Goal: Task Accomplishment & Management: Manage account settings

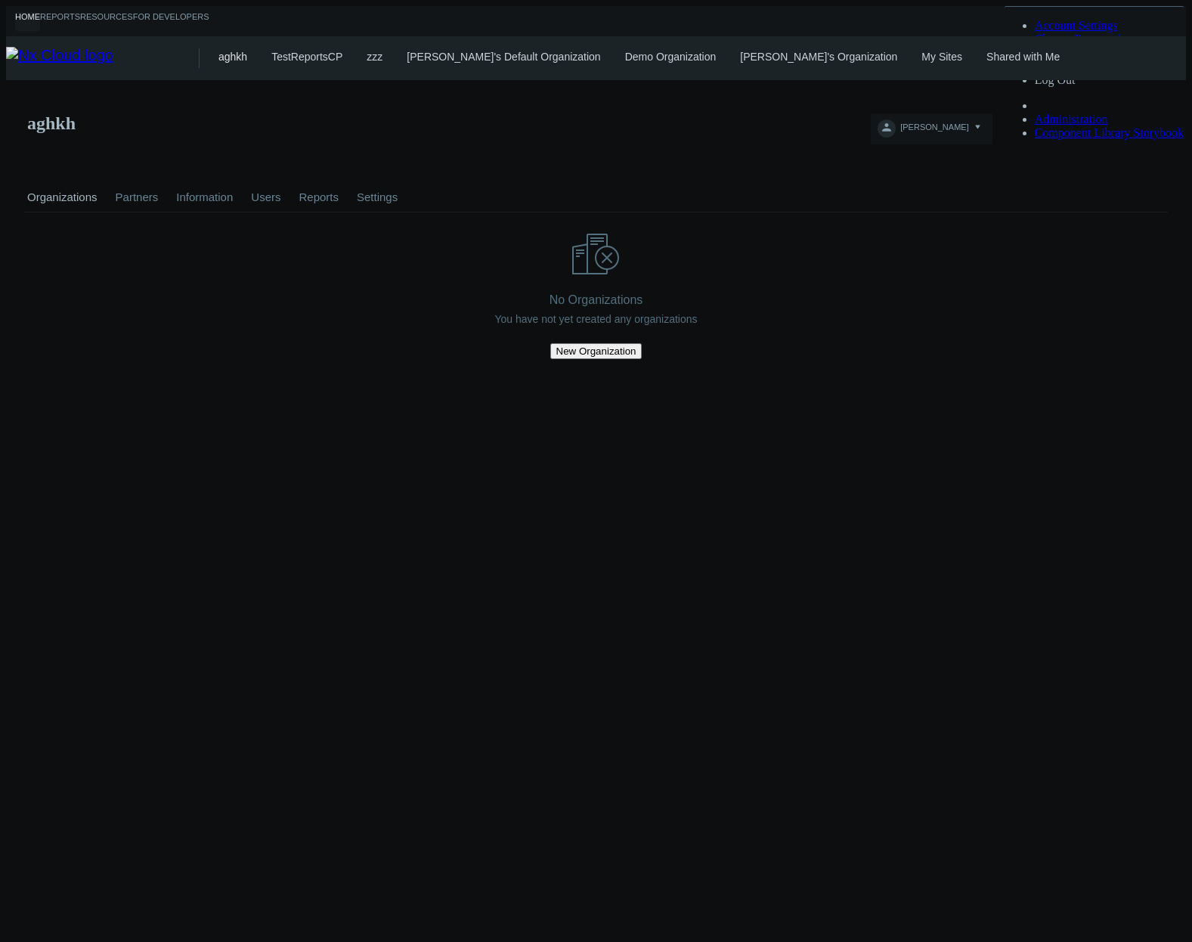
click at [921, 54] on link "My Sites" at bounding box center [941, 57] width 41 height 12
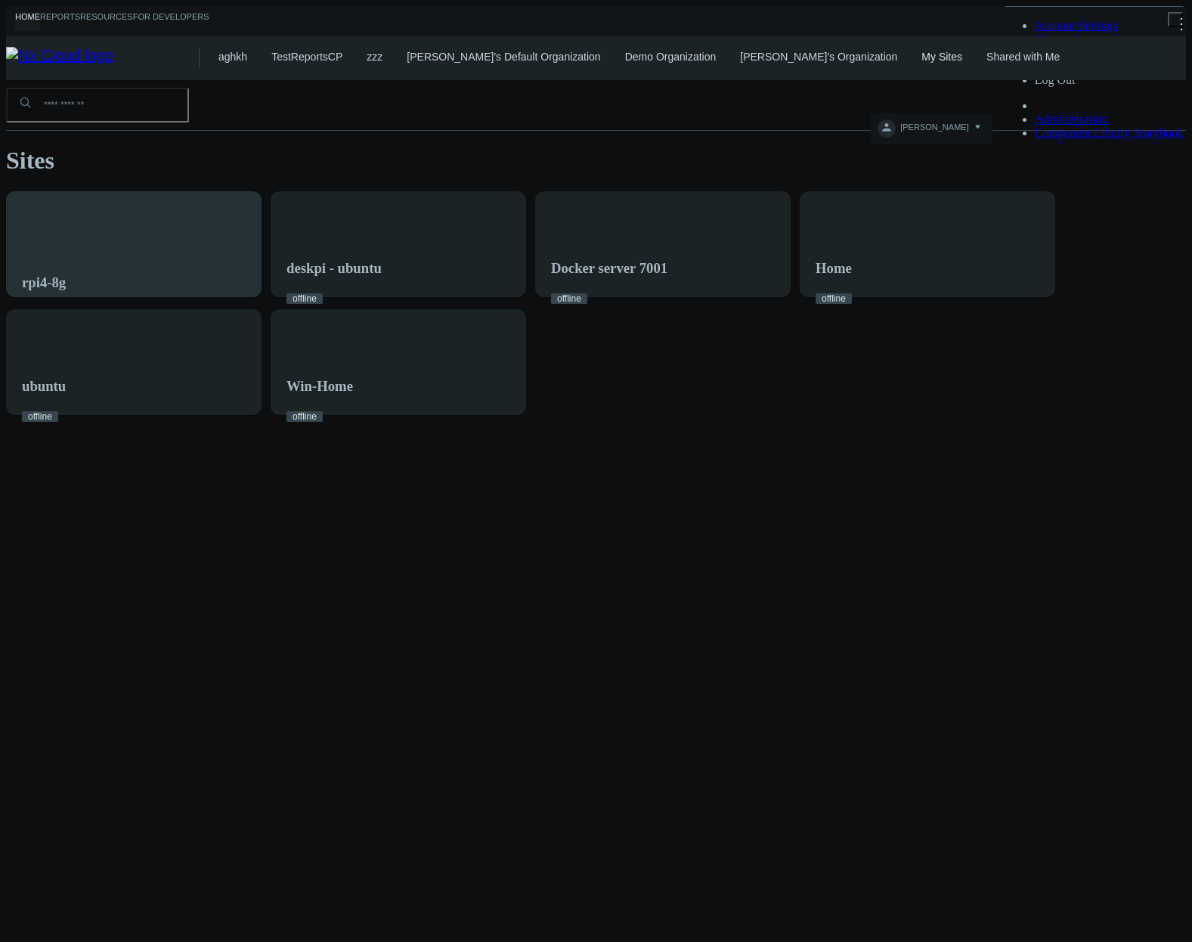
click at [233, 203] on div "rpi4-8g" at bounding box center [134, 253] width 254 height 122
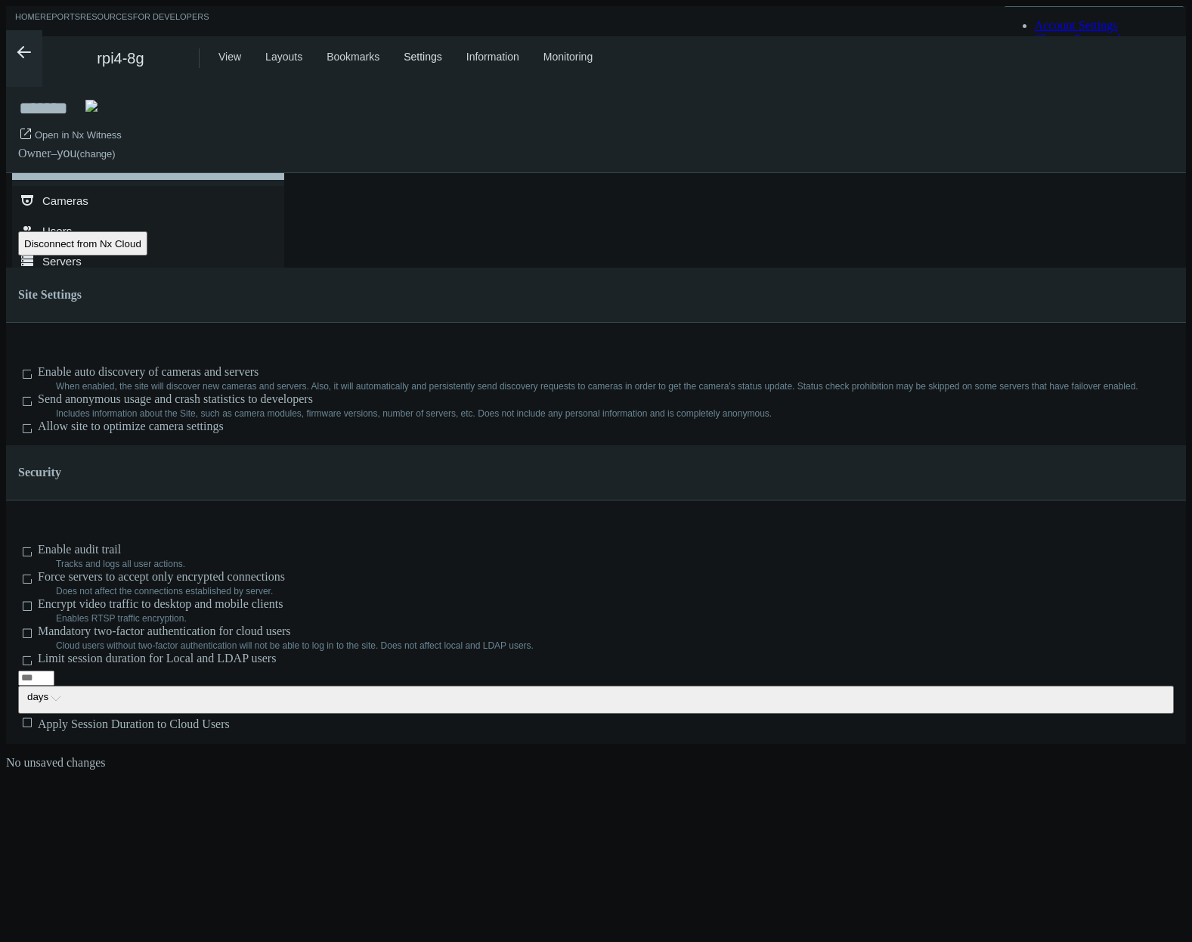
click at [166, 174] on div "********" at bounding box center [148, 169] width 254 height 20
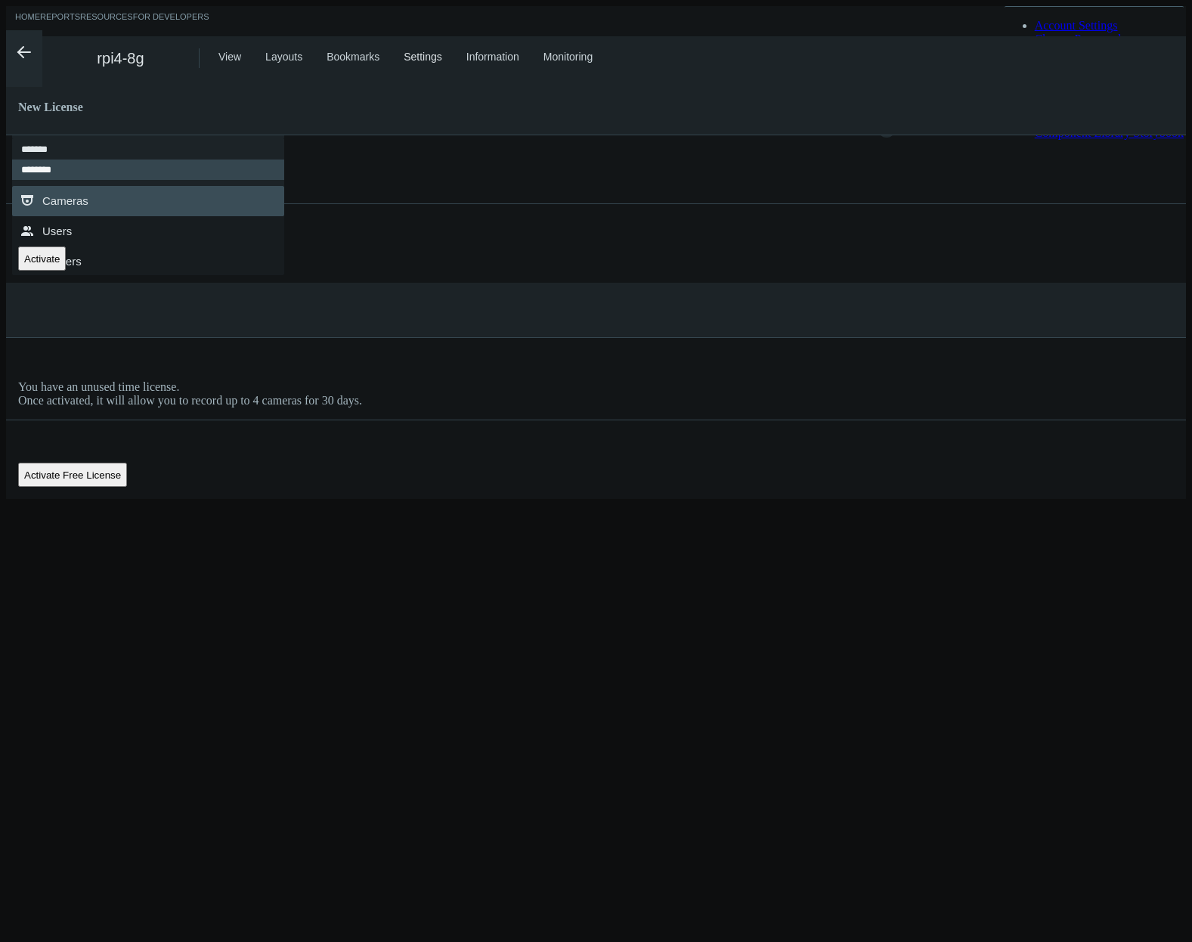
click at [163, 205] on link ".st0{fill-rule:evenodd;clip-rule:evenodd;fill:#2B383F;} Cameras" at bounding box center [148, 201] width 272 height 30
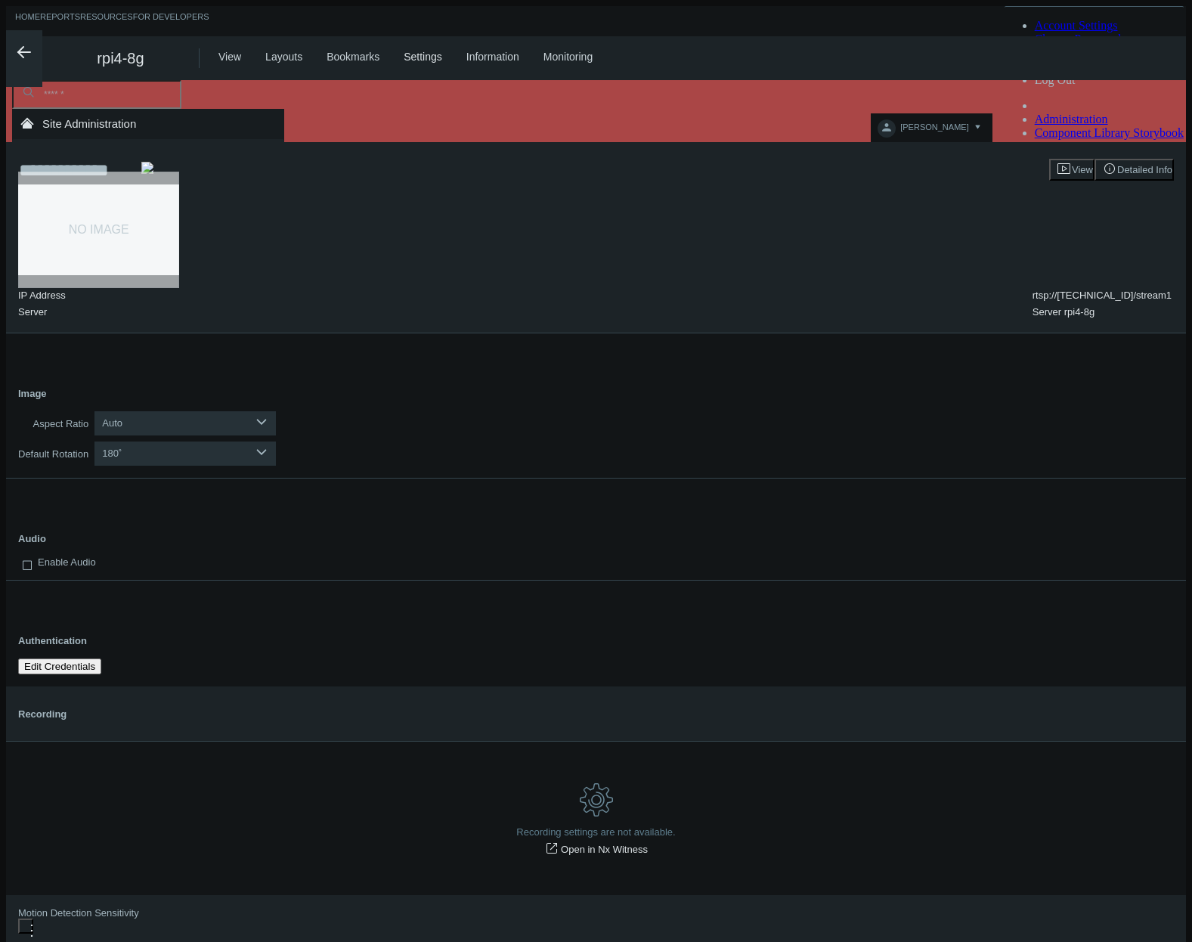
click at [161, 225] on link ".st0{fill-rule:evenodd;clip-rule:evenodd;fill:#2B383F;} Users" at bounding box center [148, 211] width 272 height 30
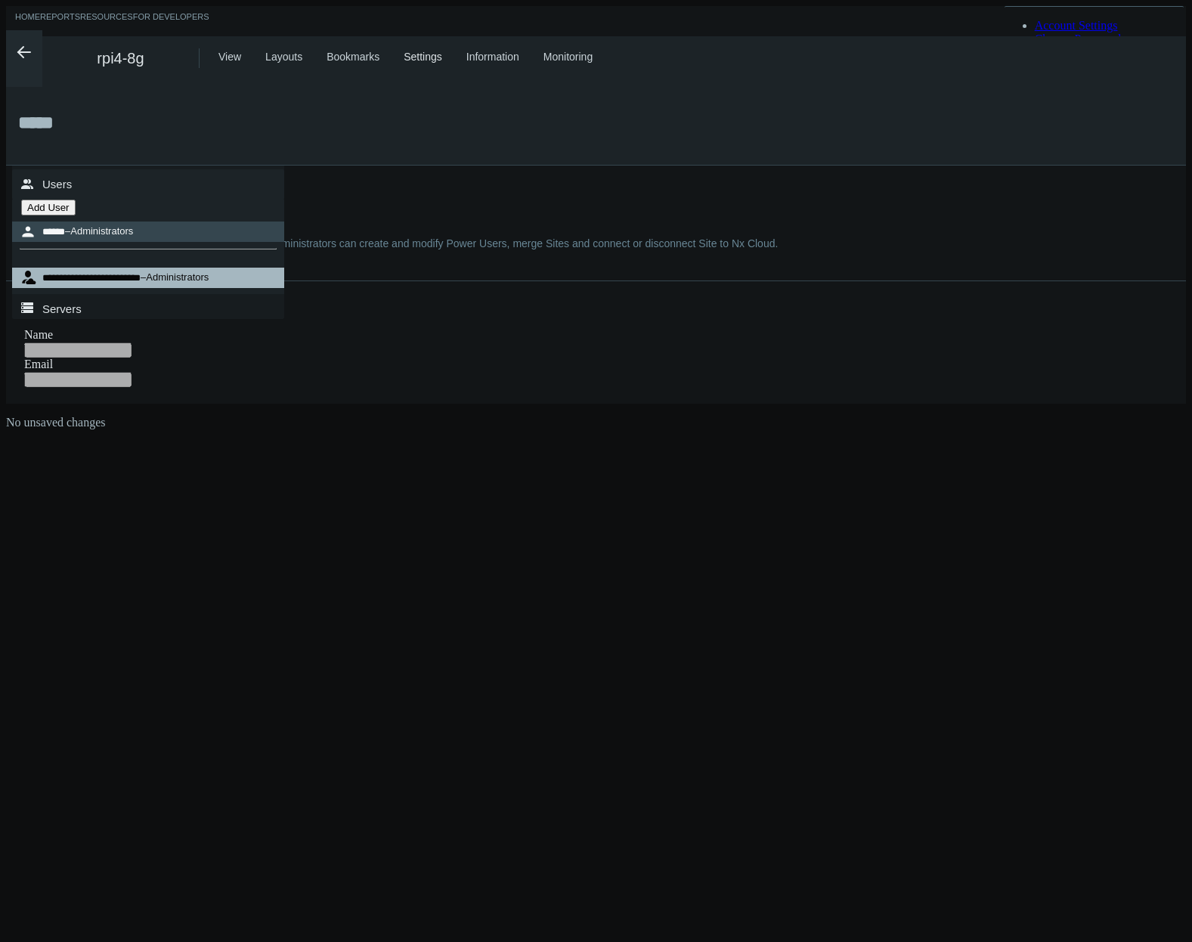
click at [141, 283] on nx-search-highlight "**********" at bounding box center [91, 278] width 98 height 10
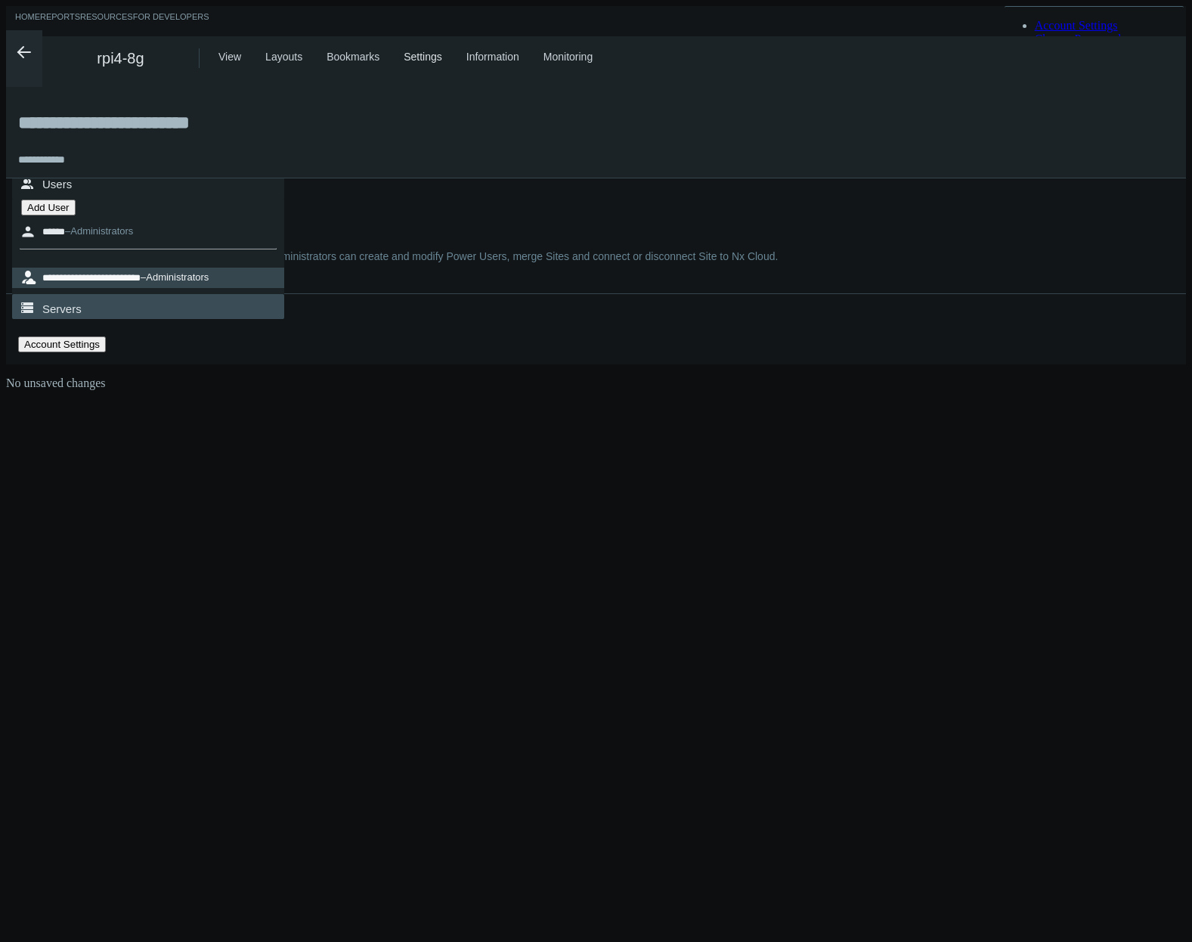
click at [145, 308] on link ".st0{fill-rule:evenodd;clip-rule:evenodd;fill:#2B383F;} Servers" at bounding box center [148, 309] width 272 height 30
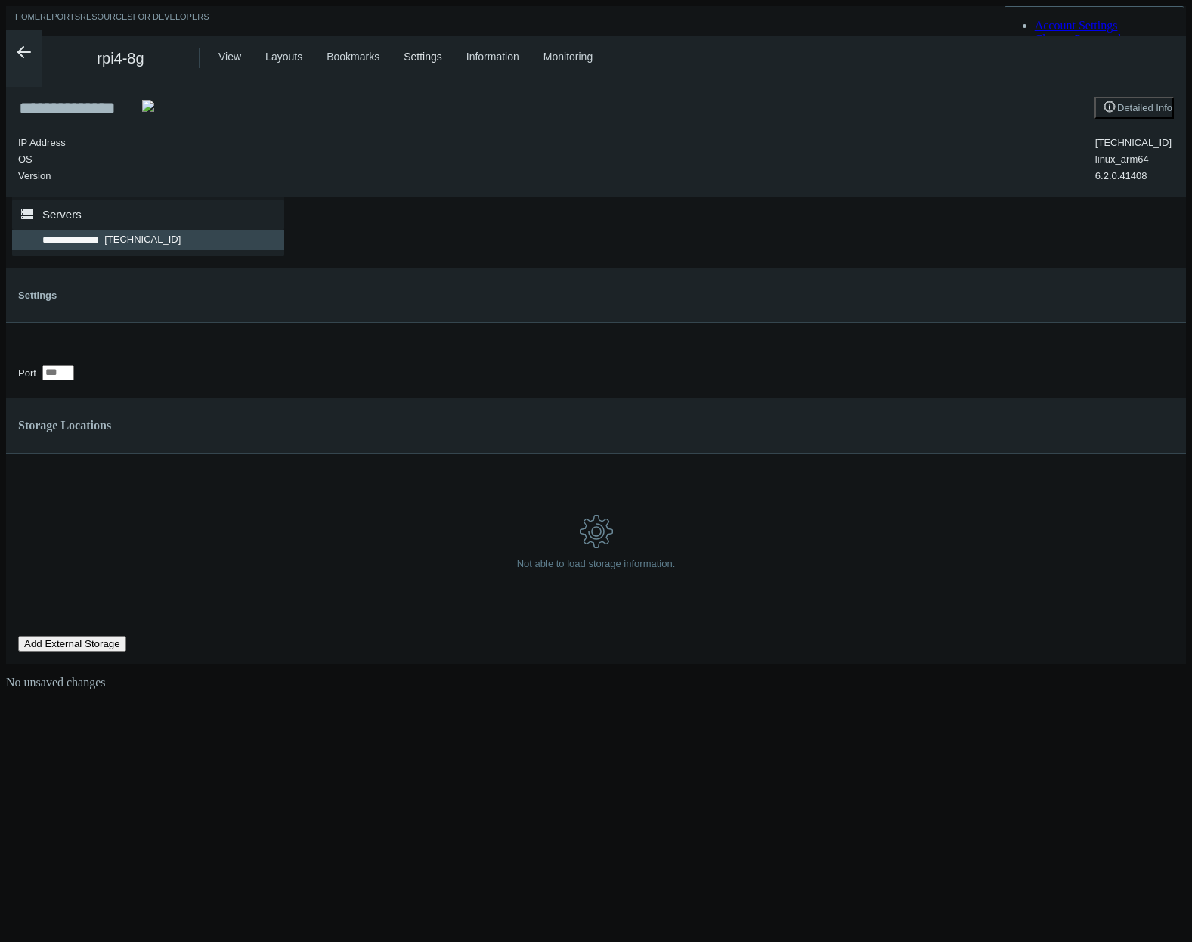
click at [168, 167] on link ".st0{fill-rule:evenodd;clip-rule:evenodd;fill:#2B383F;} Cameras" at bounding box center [148, 154] width 272 height 30
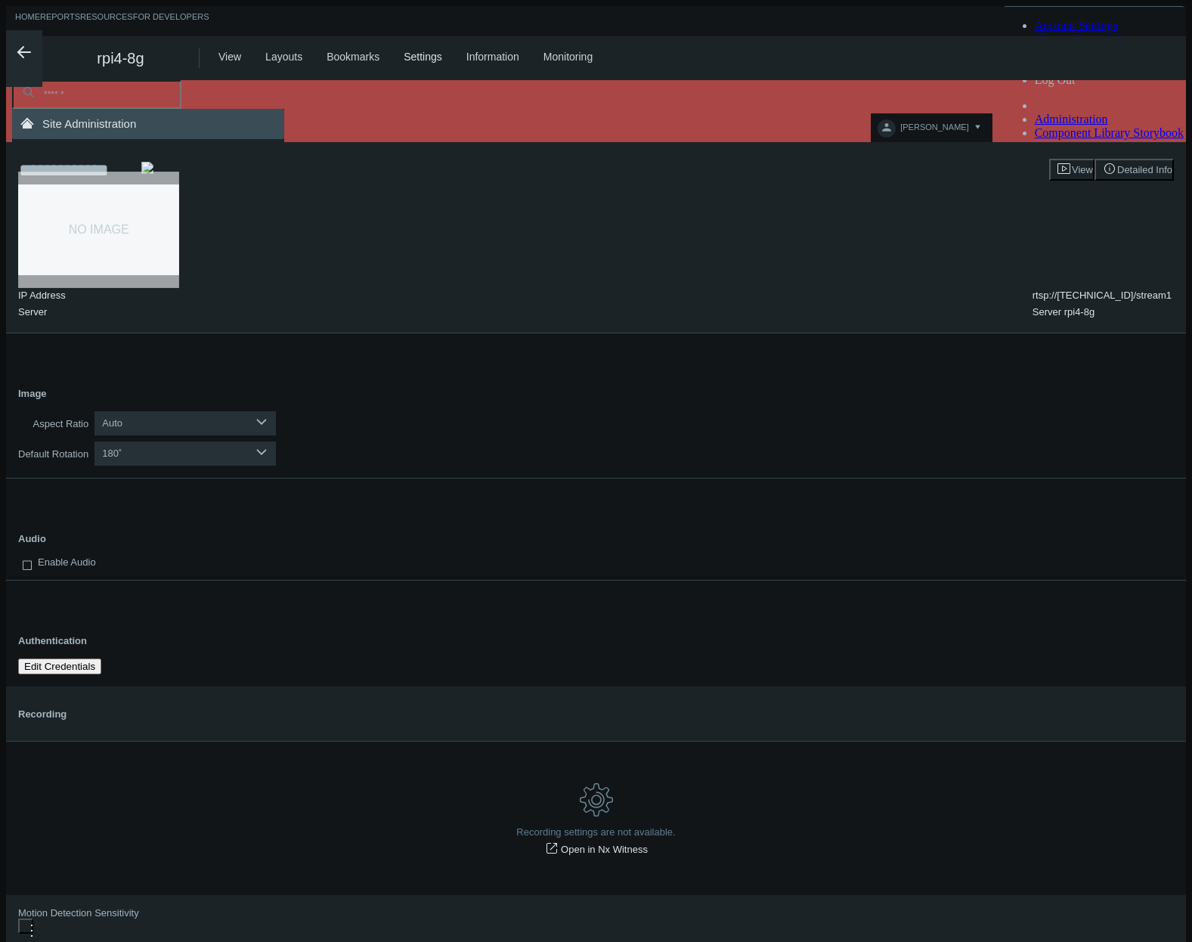
click at [175, 136] on link ".st0{fill-rule:evenodd;clip-rule:evenodd;fill:#2B383F;} Site Administration" at bounding box center [148, 124] width 272 height 30
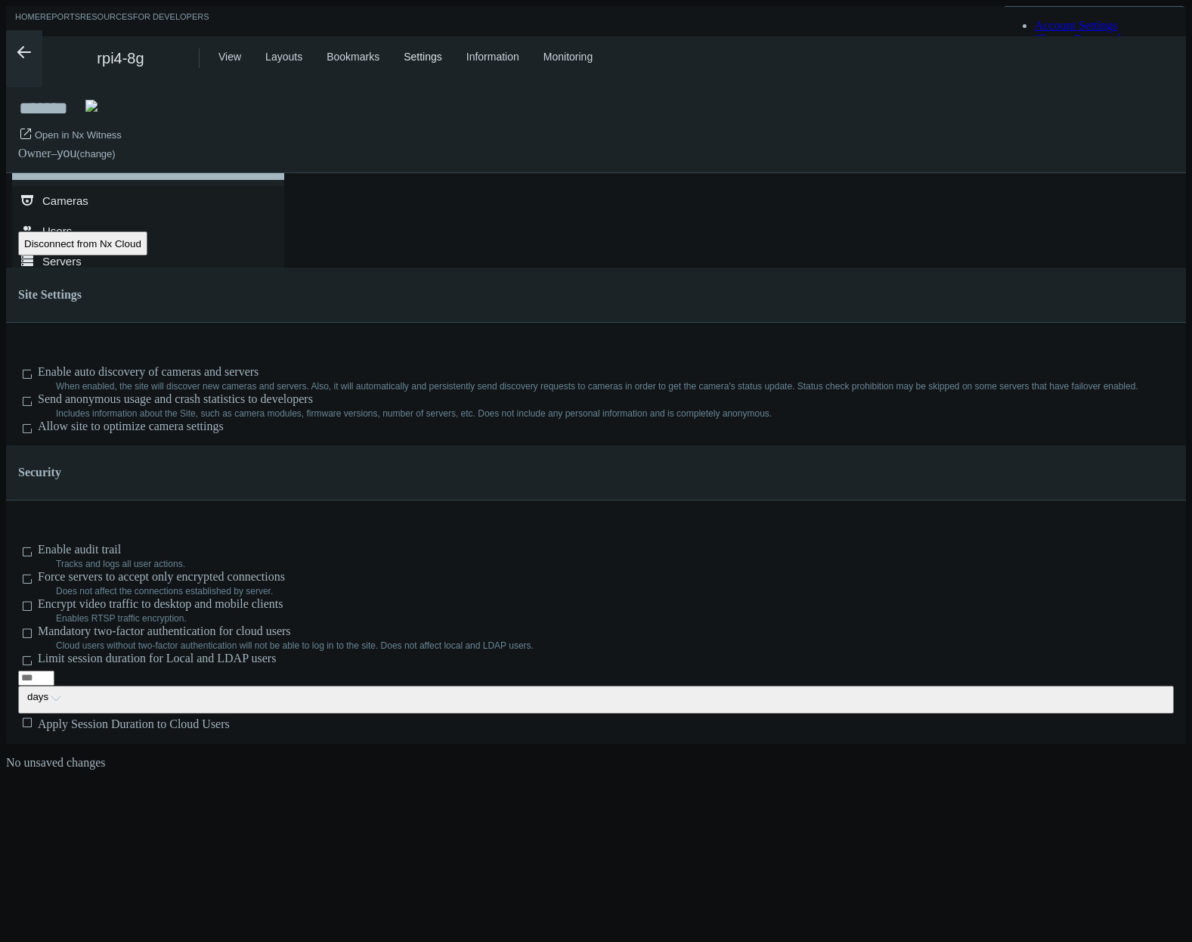
click at [162, 178] on div "********" at bounding box center [148, 169] width 254 height 20
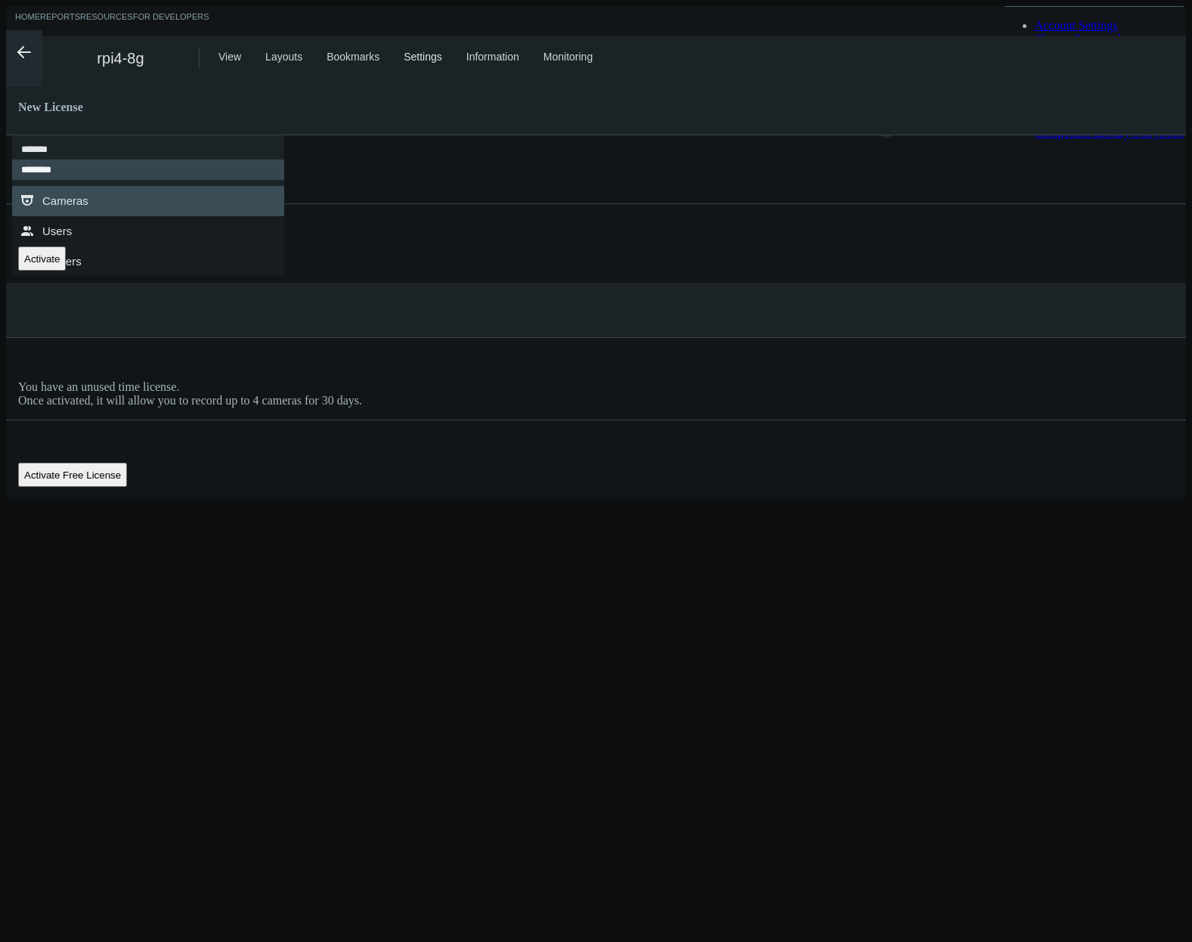
click at [162, 199] on link ".st0{fill-rule:evenodd;clip-rule:evenodd;fill:#2B383F;} Cameras" at bounding box center [148, 201] width 272 height 30
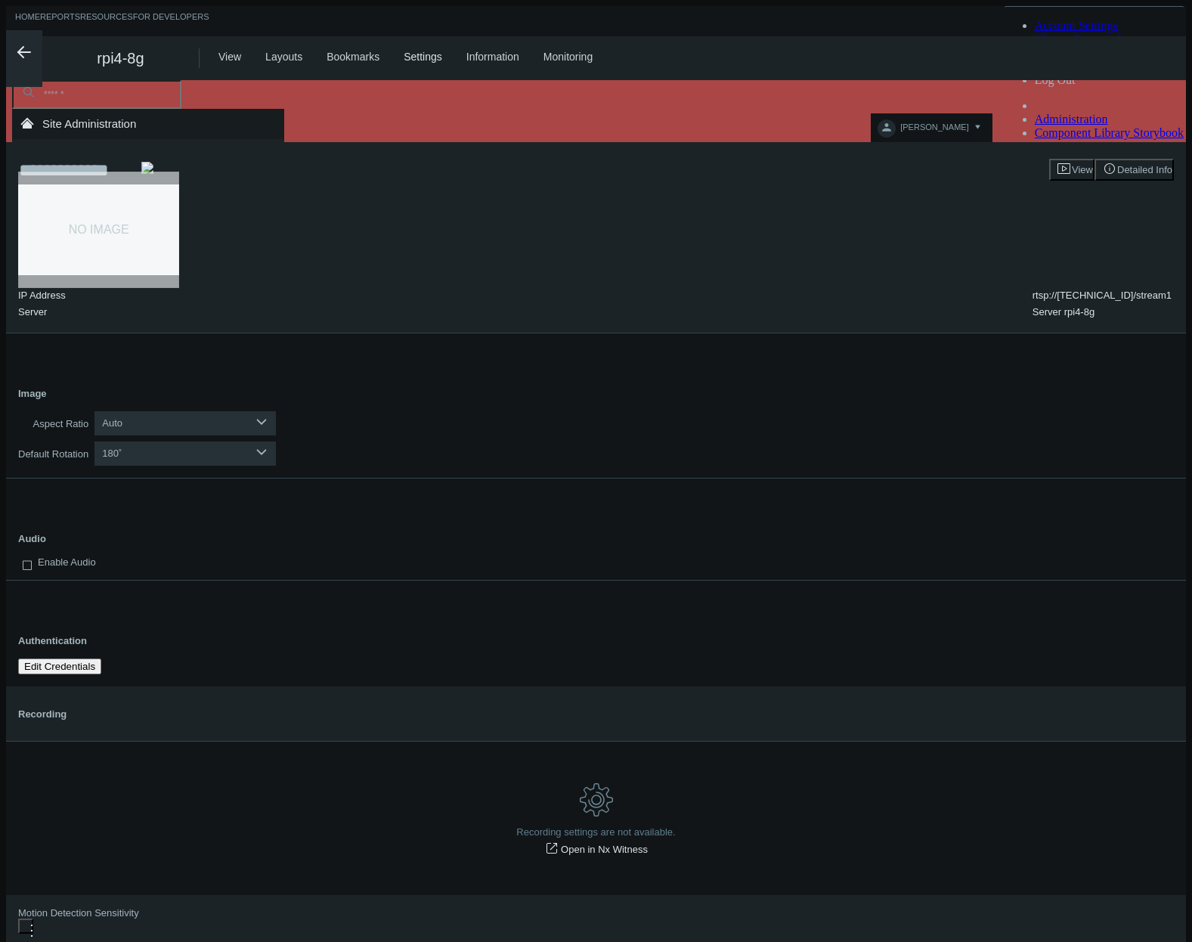
click at [239, 51] on div "View Layouts Bookmarks Settings Information Monitoring" at bounding box center [701, 58] width 967 height 44
click at [226, 51] on link "View" at bounding box center [229, 57] width 23 height 12
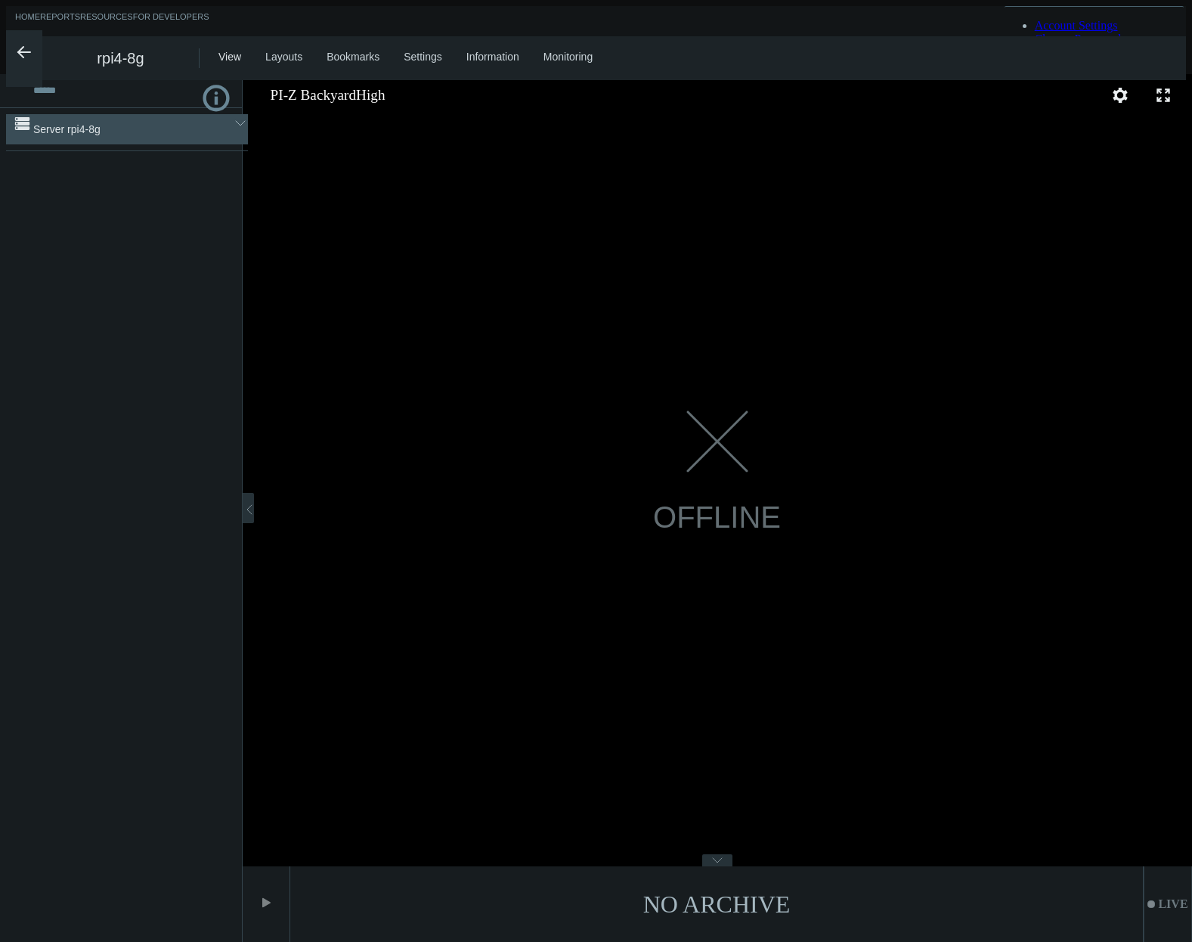
click at [166, 122] on span "Server rpi4-8g" at bounding box center [126, 129] width 187 height 30
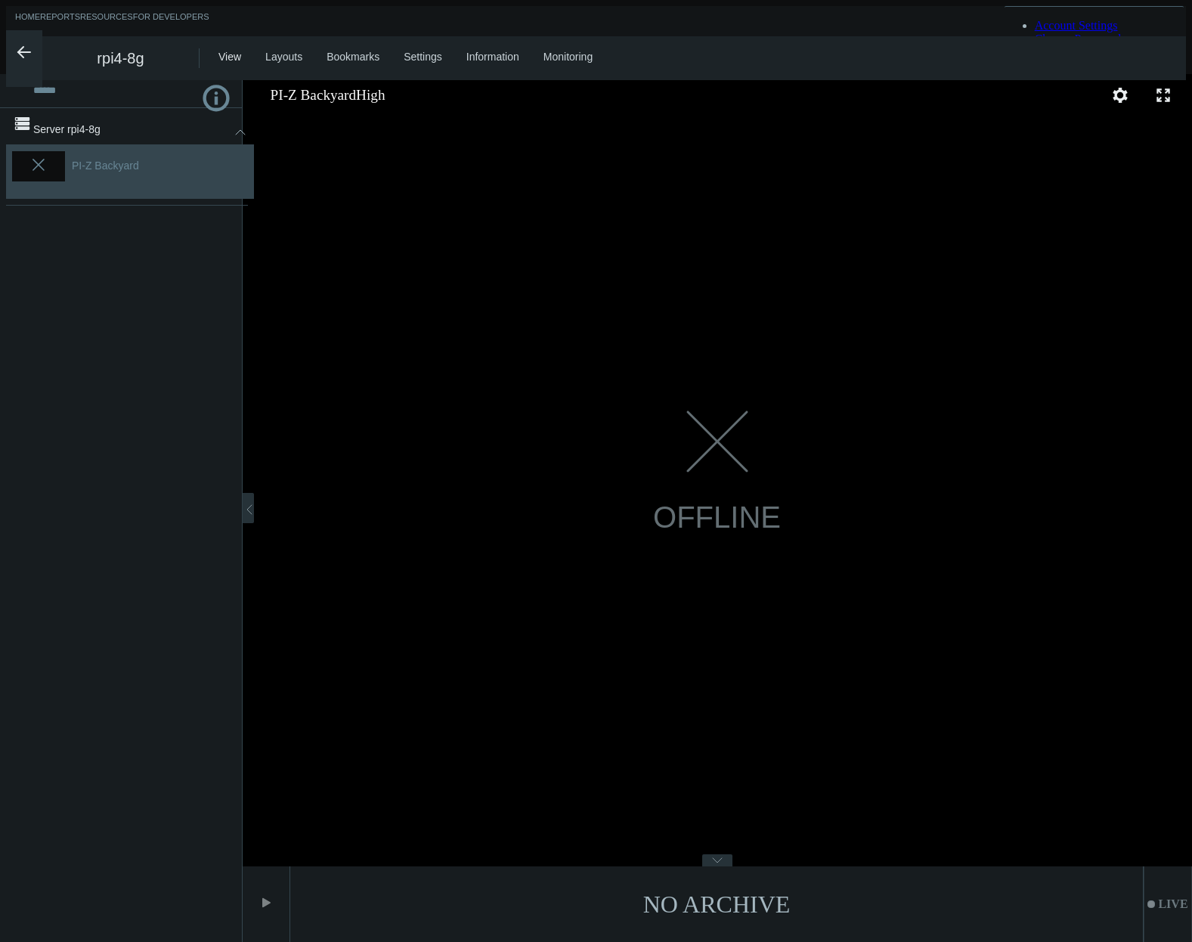
click at [150, 166] on span "PI-Z Backyard" at bounding box center [193, 165] width 242 height 30
click at [282, 55] on link "Layouts" at bounding box center [283, 57] width 37 height 12
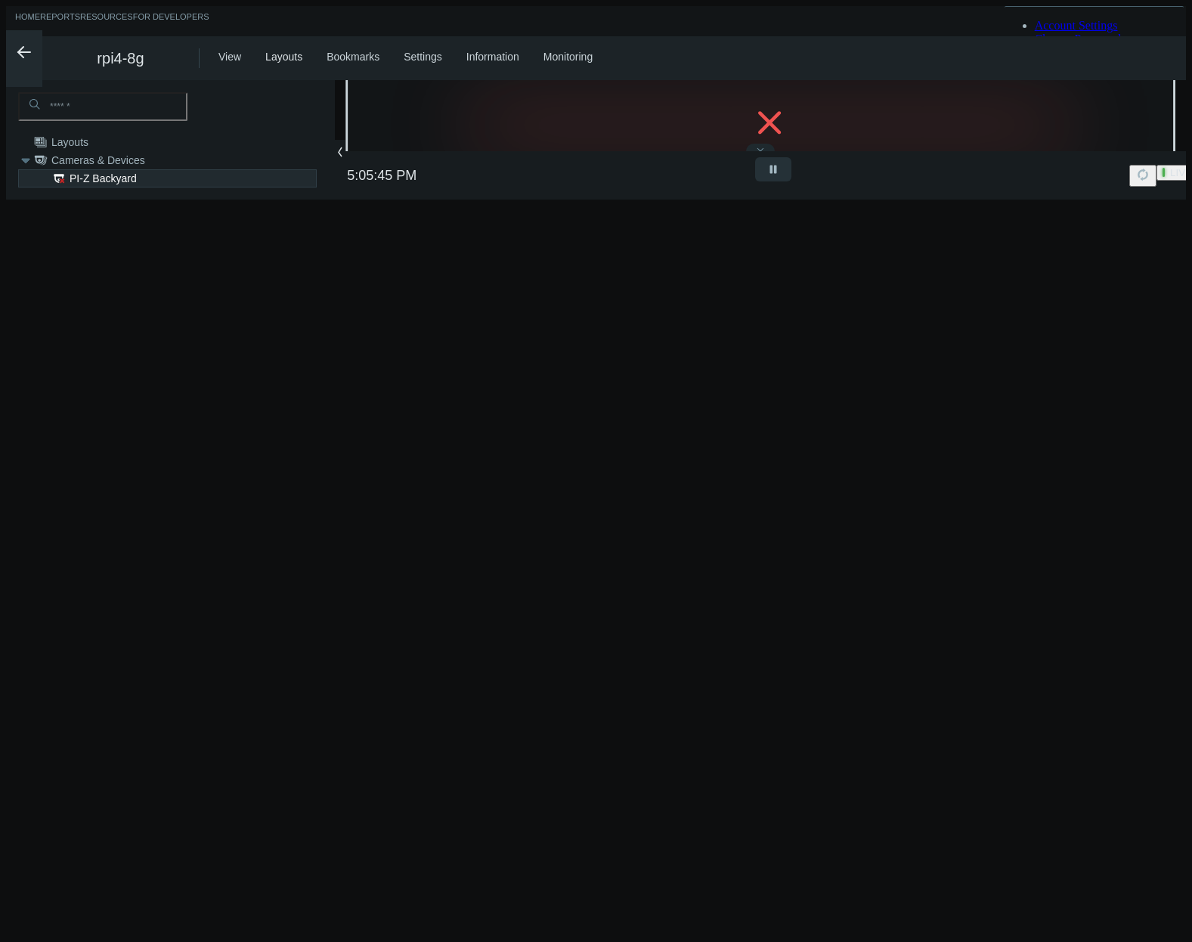
click at [566, 53] on link "Monitoring" at bounding box center [567, 57] width 49 height 12
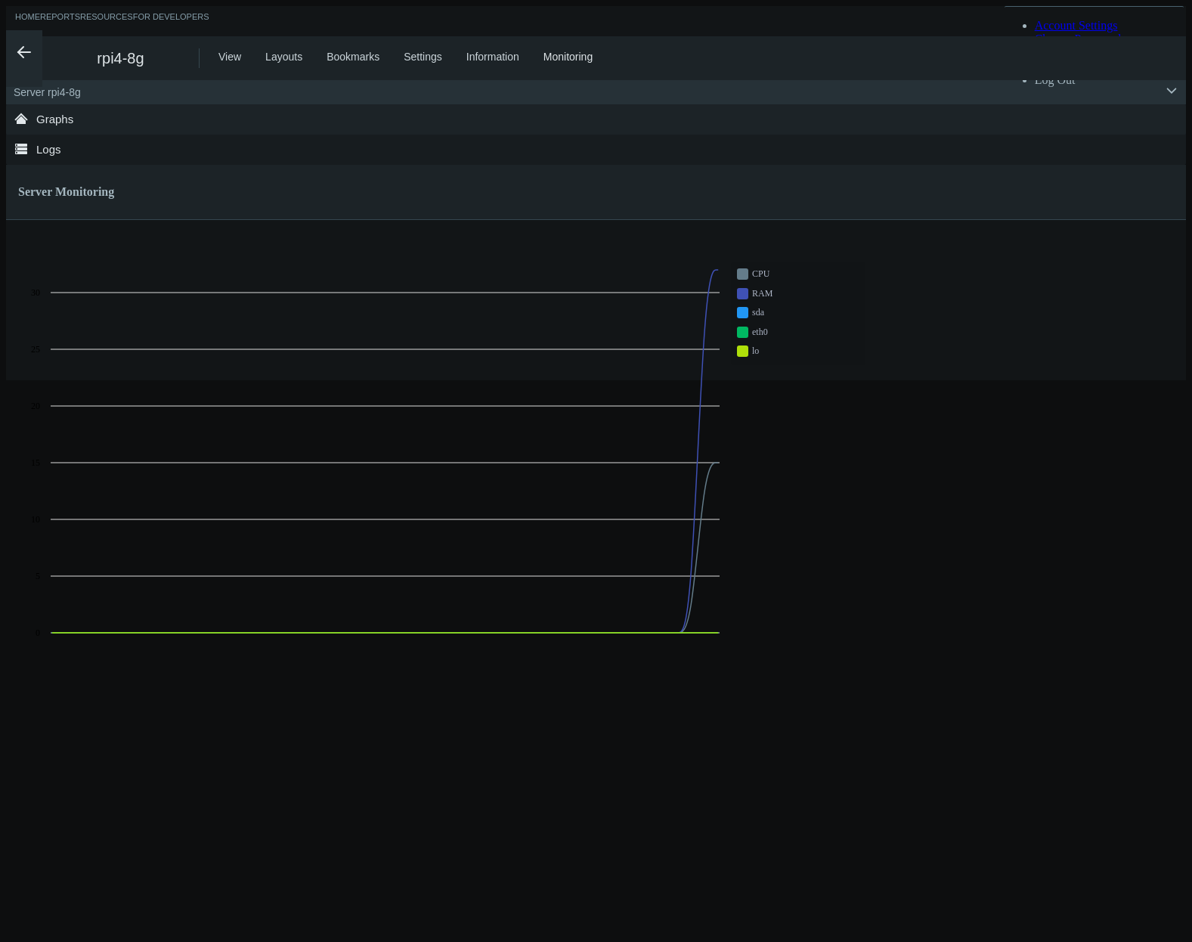
click at [473, 55] on link "Information" at bounding box center [492, 57] width 53 height 12
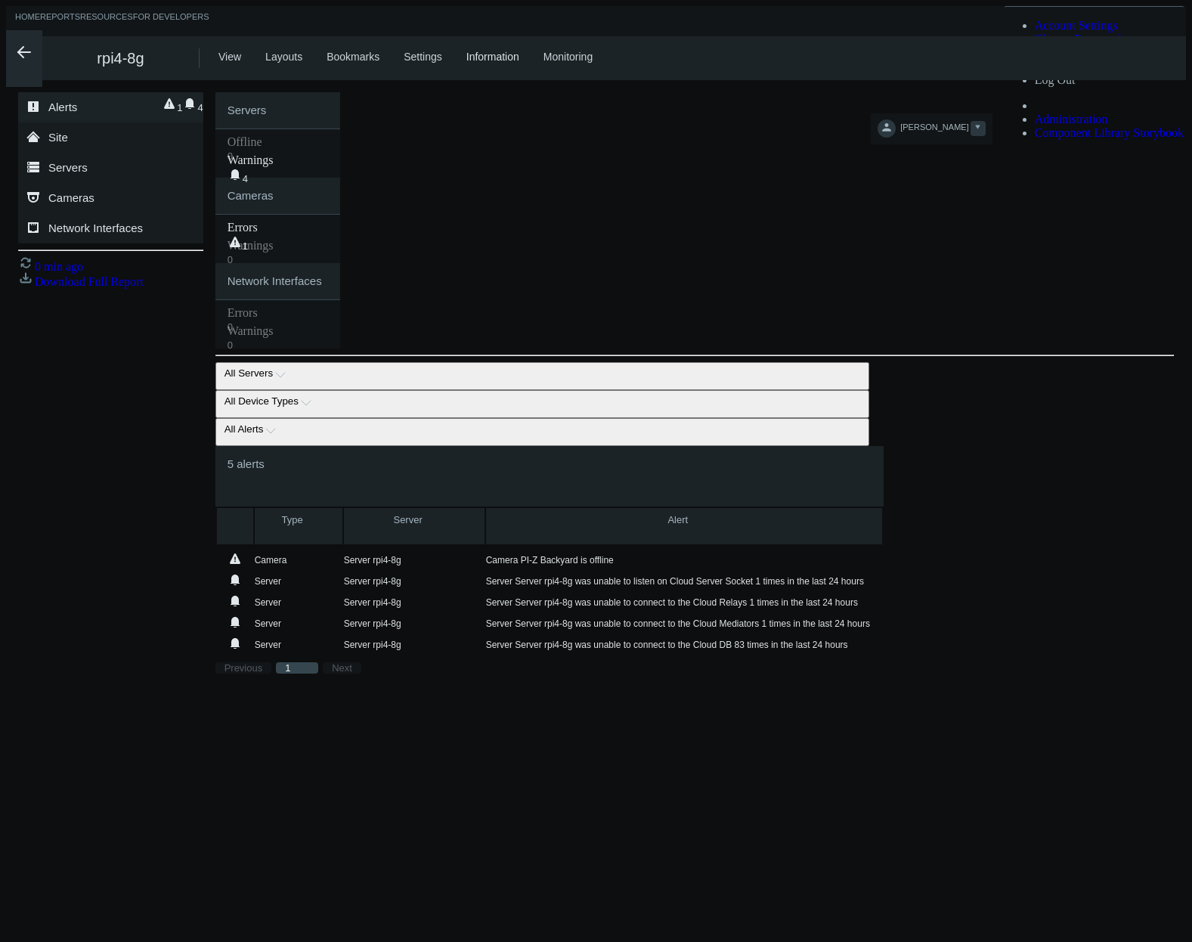
click at [968, 122] on span "[PERSON_NAME]" at bounding box center [934, 130] width 68 height 17
click at [937, 65] on div "View Layouts Bookmarks Settings Information Monitoring" at bounding box center [701, 58] width 967 height 44
click at [1020, 113] on div "Servers Offline 0 Warnings .warning-svg { fill: var(--card-simple-warning-svg-c…" at bounding box center [694, 220] width 958 height 256
click at [764, 362] on div "All Servers arrow_expand All Servers Server rpi4-8g All Device Types arrow_expa…" at bounding box center [694, 518] width 958 height 312
click at [1023, 180] on div "Servers Offline 0 Warnings .warning-svg { fill: var(--card-simple-warning-svg-c…" at bounding box center [694, 220] width 958 height 256
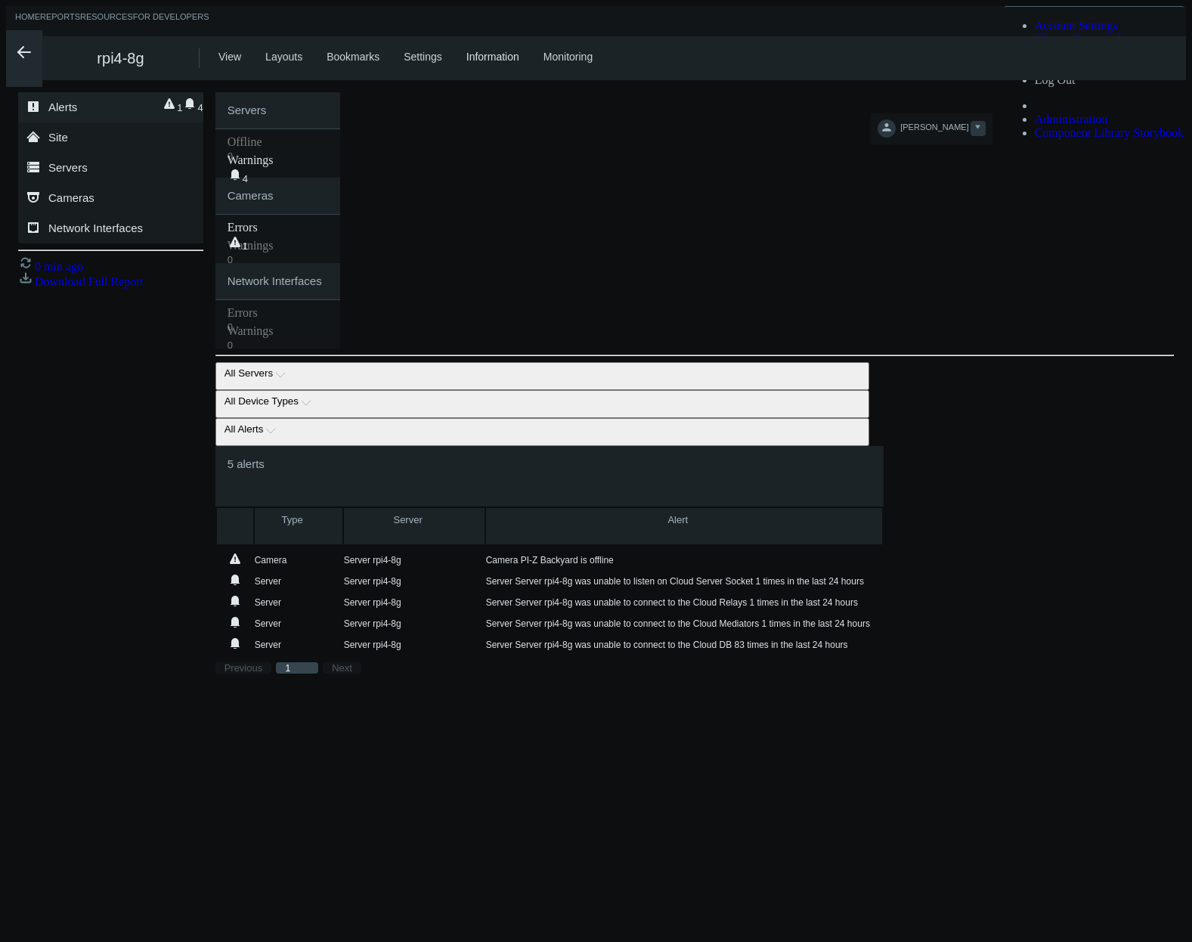
click at [968, 122] on span "[PERSON_NAME]" at bounding box center [934, 130] width 68 height 17
click at [1118, 32] on span "Account Settings" at bounding box center [1076, 25] width 83 height 13
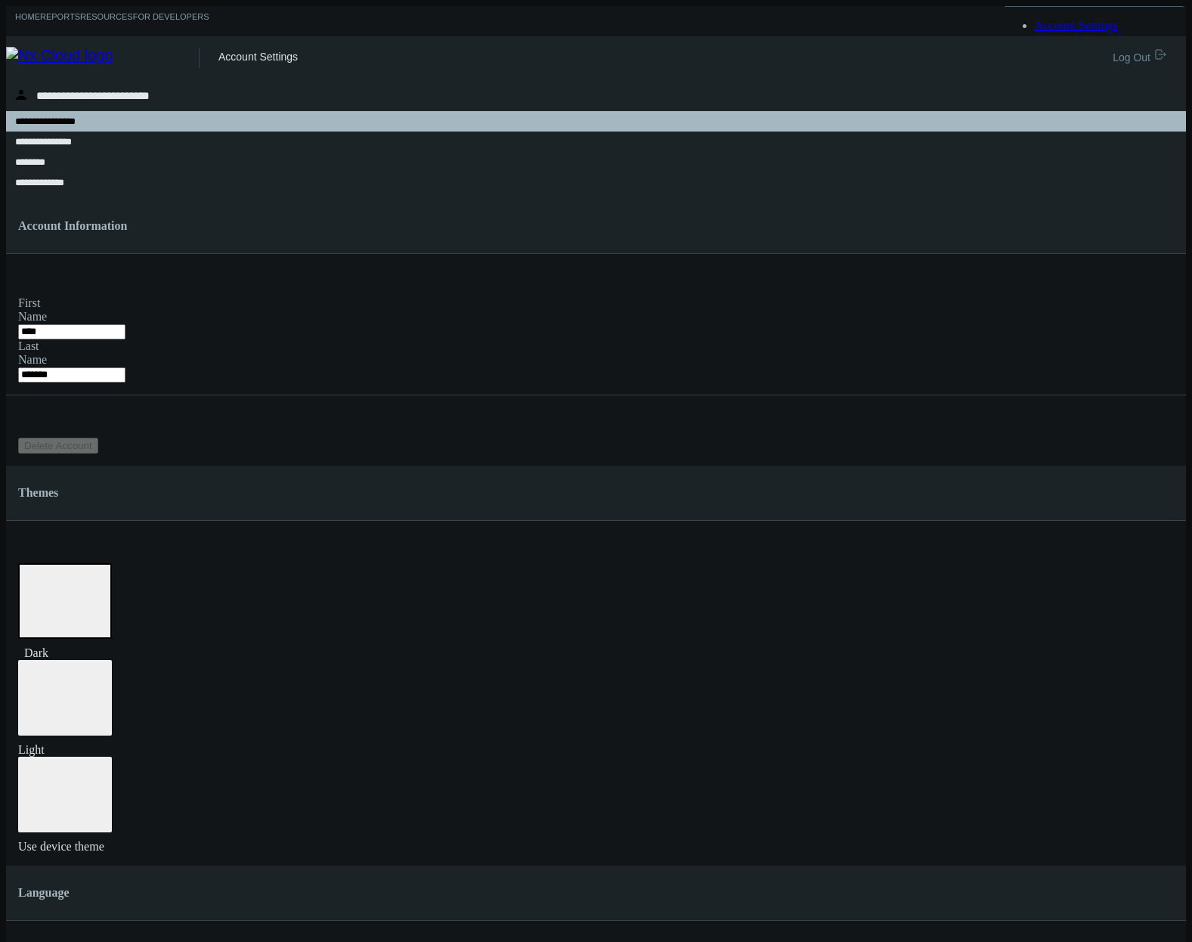
click at [1039, 213] on div "**********" at bounding box center [596, 541] width 1180 height 923
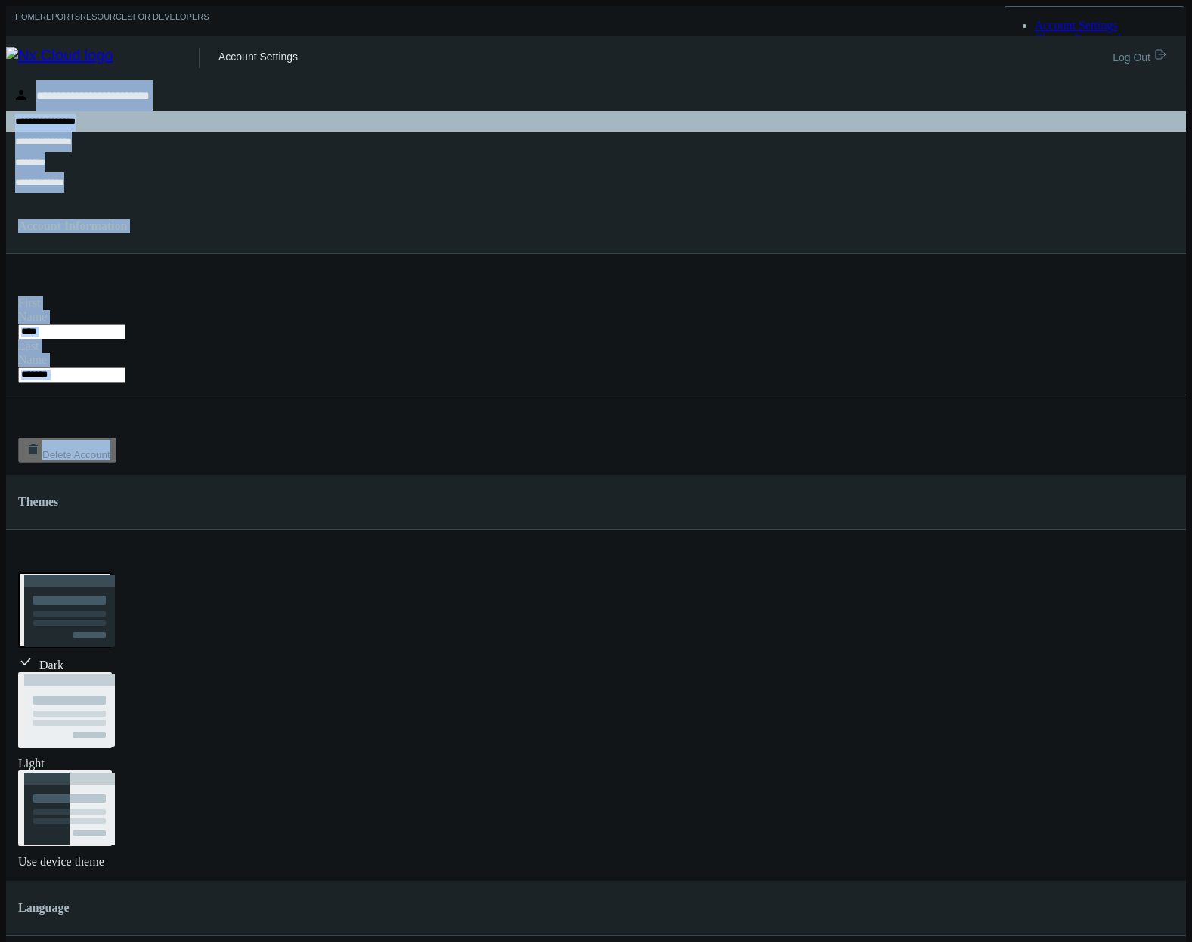
click at [1039, 212] on div "**********" at bounding box center [596, 573] width 1180 height 986
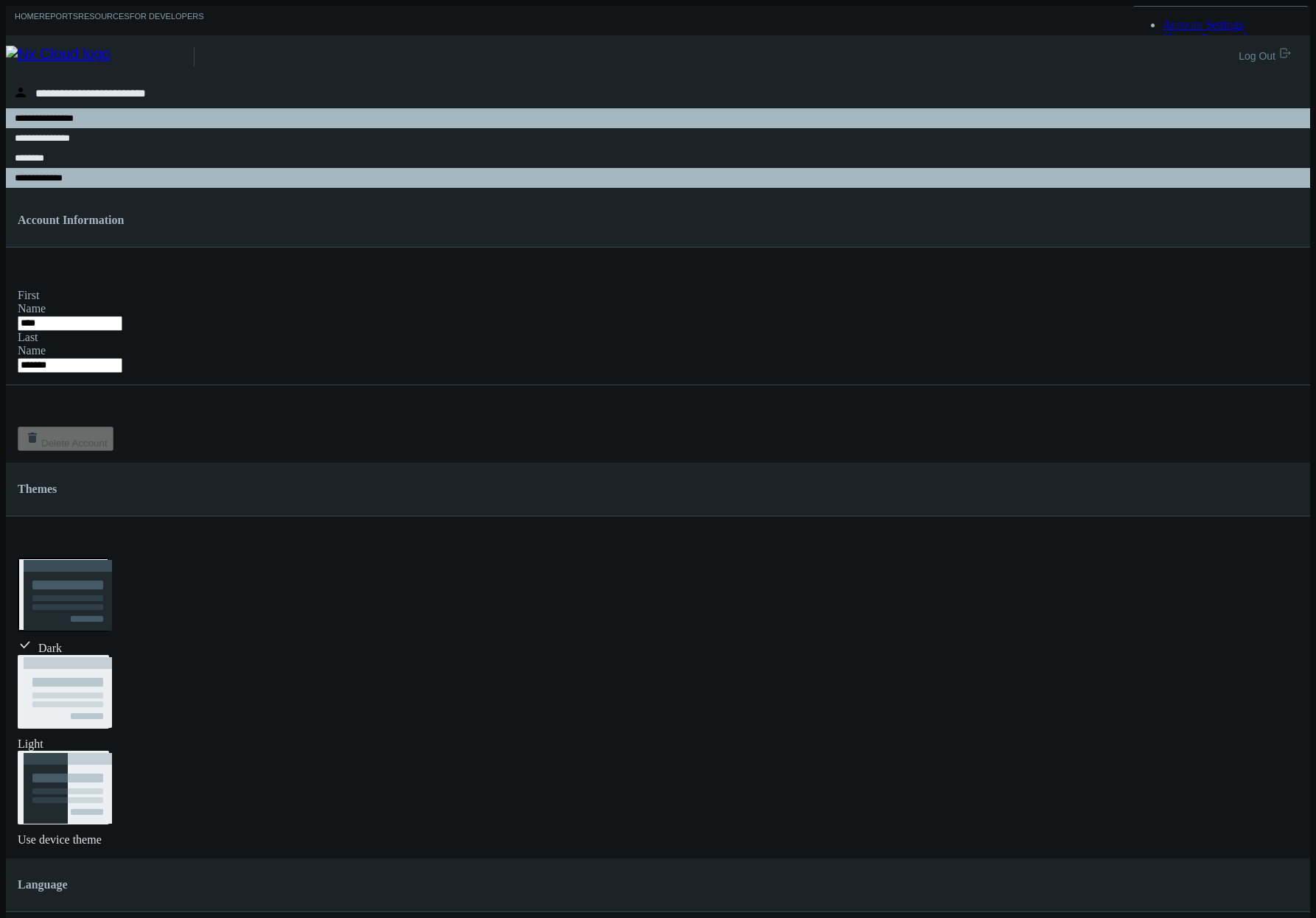
click at [78, 171] on div "**********" at bounding box center [658, 177] width 1287 height 19
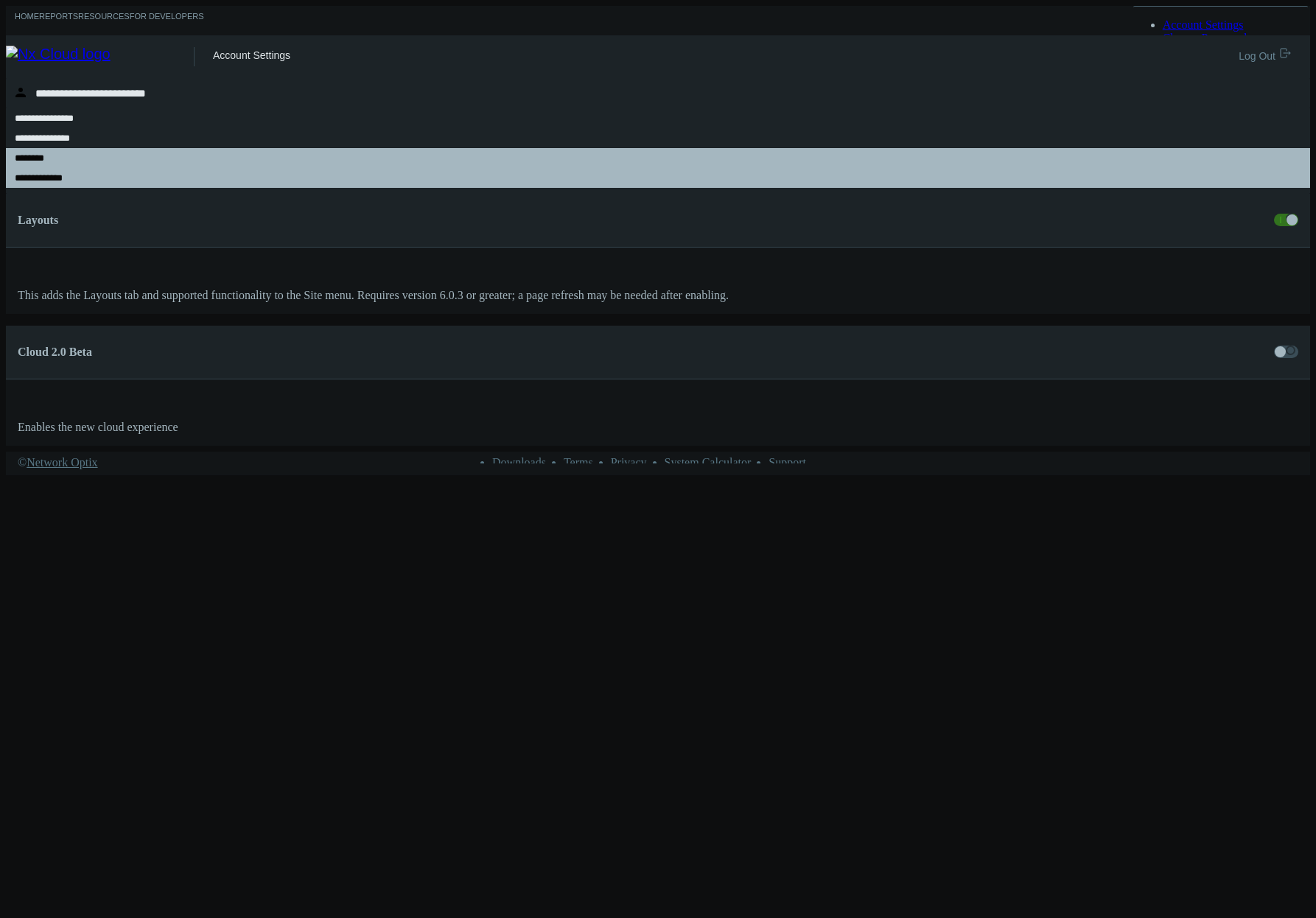
click at [80, 161] on div "********" at bounding box center [658, 158] width 1287 height 19
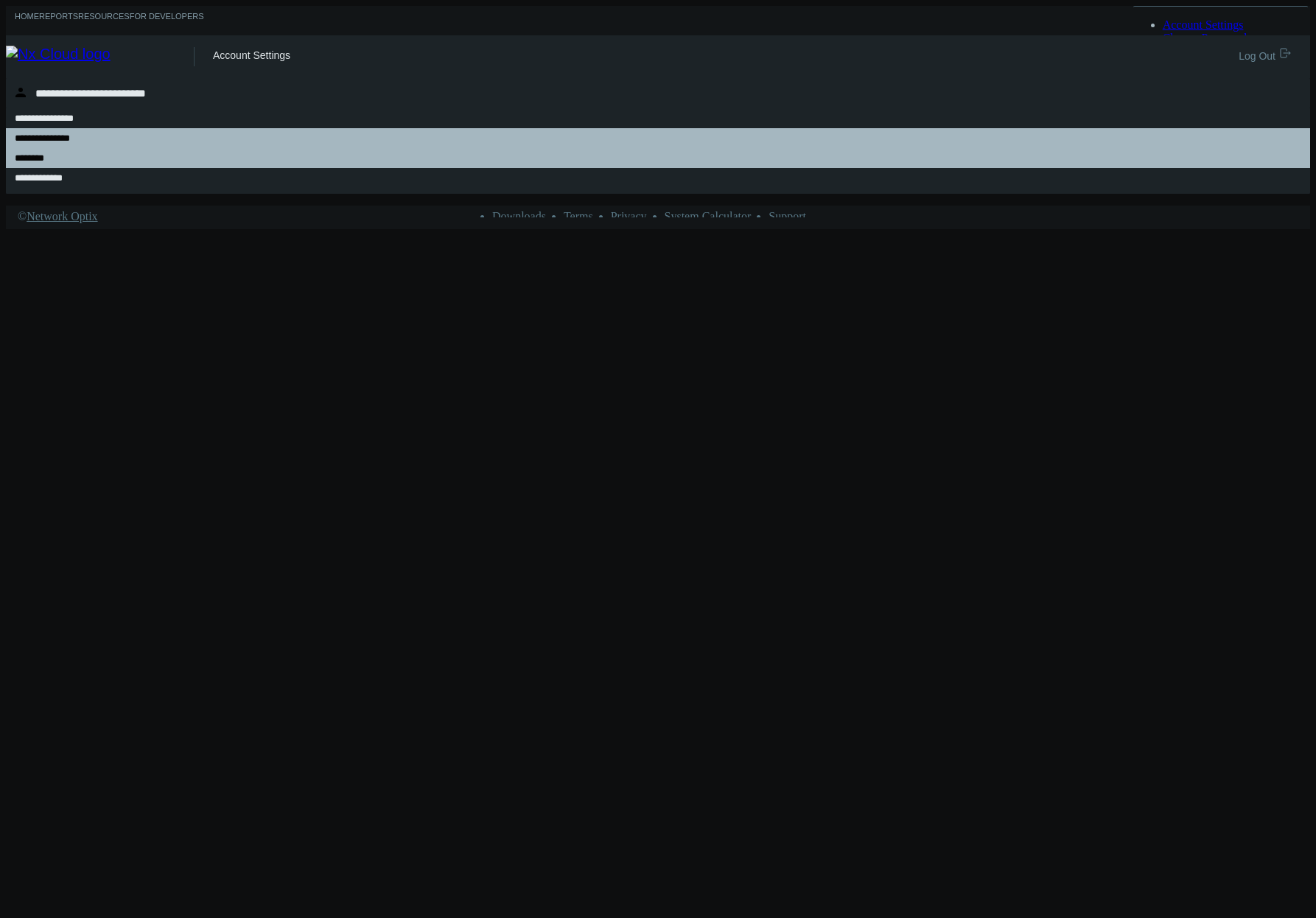
click at [70, 139] on nx-search-highlight "**********" at bounding box center [42, 138] width 56 height 10
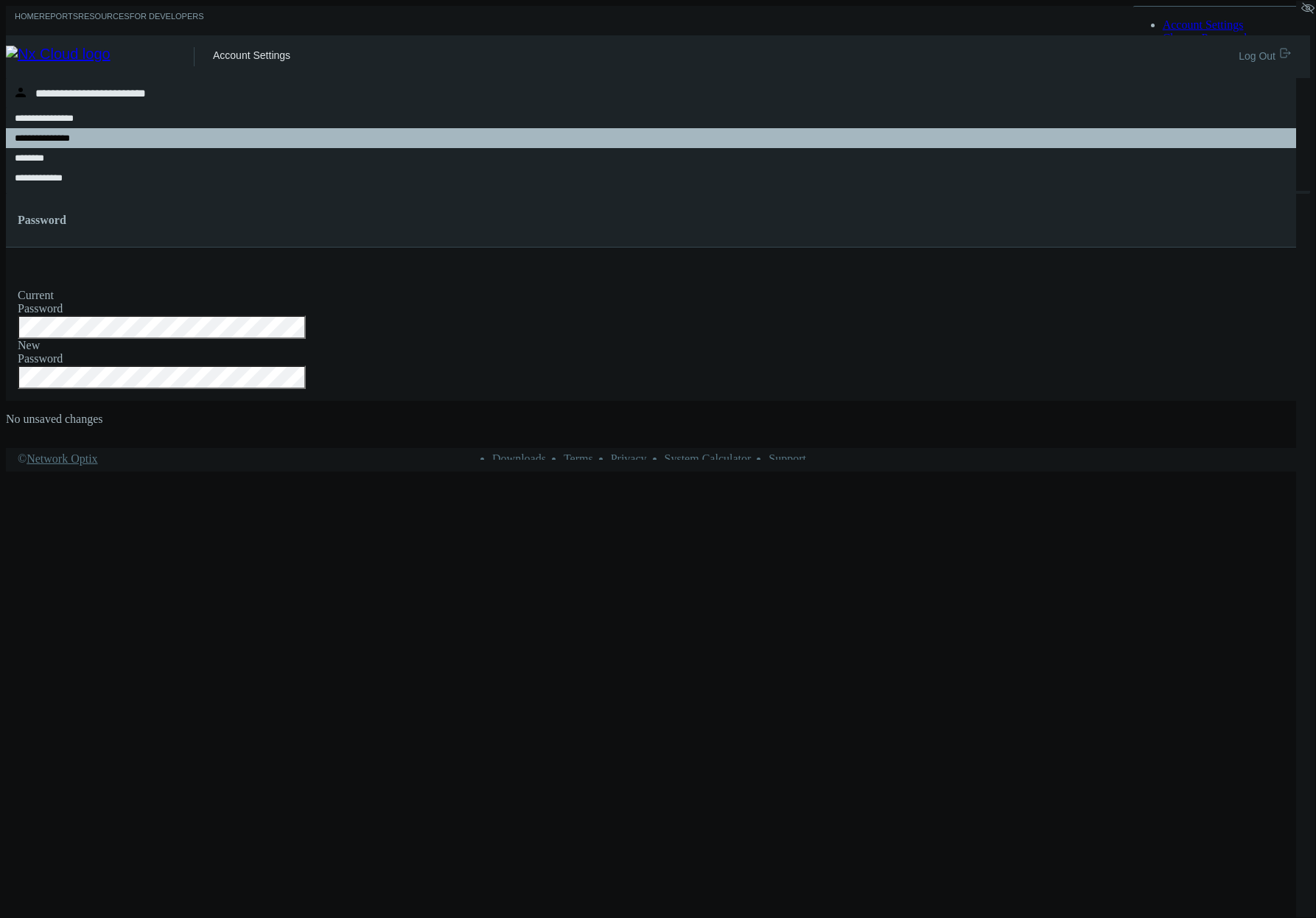
click at [1026, 116] on icon at bounding box center [1018, 123] width 15 height 15
click at [1211, 135] on span "Component Library Storybook" at bounding box center [1235, 129] width 145 height 13
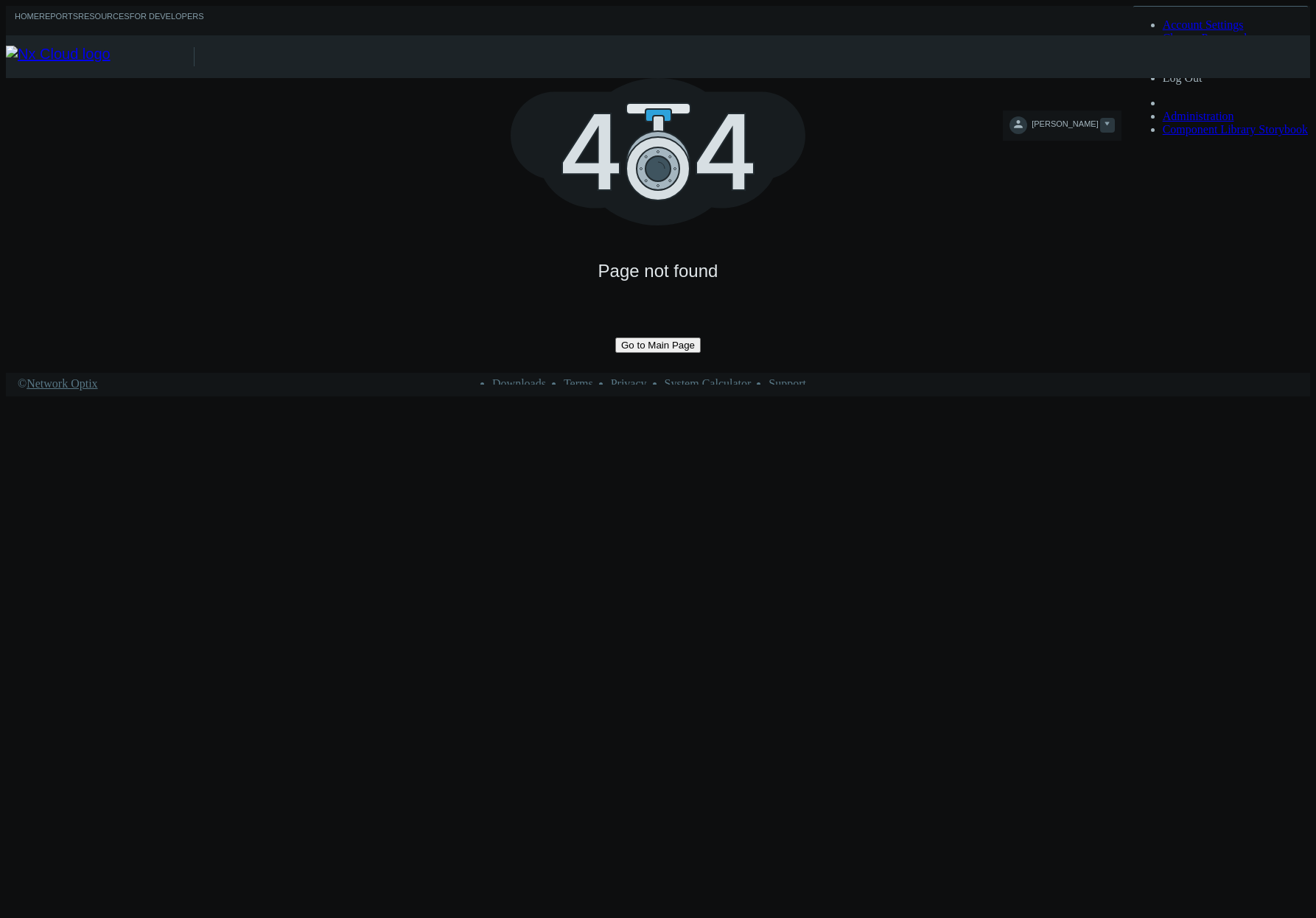
click at [1098, 119] on span "[PERSON_NAME]" at bounding box center [1064, 127] width 66 height 17
click at [1202, 57] on span "Security" at bounding box center [1182, 51] width 39 height 13
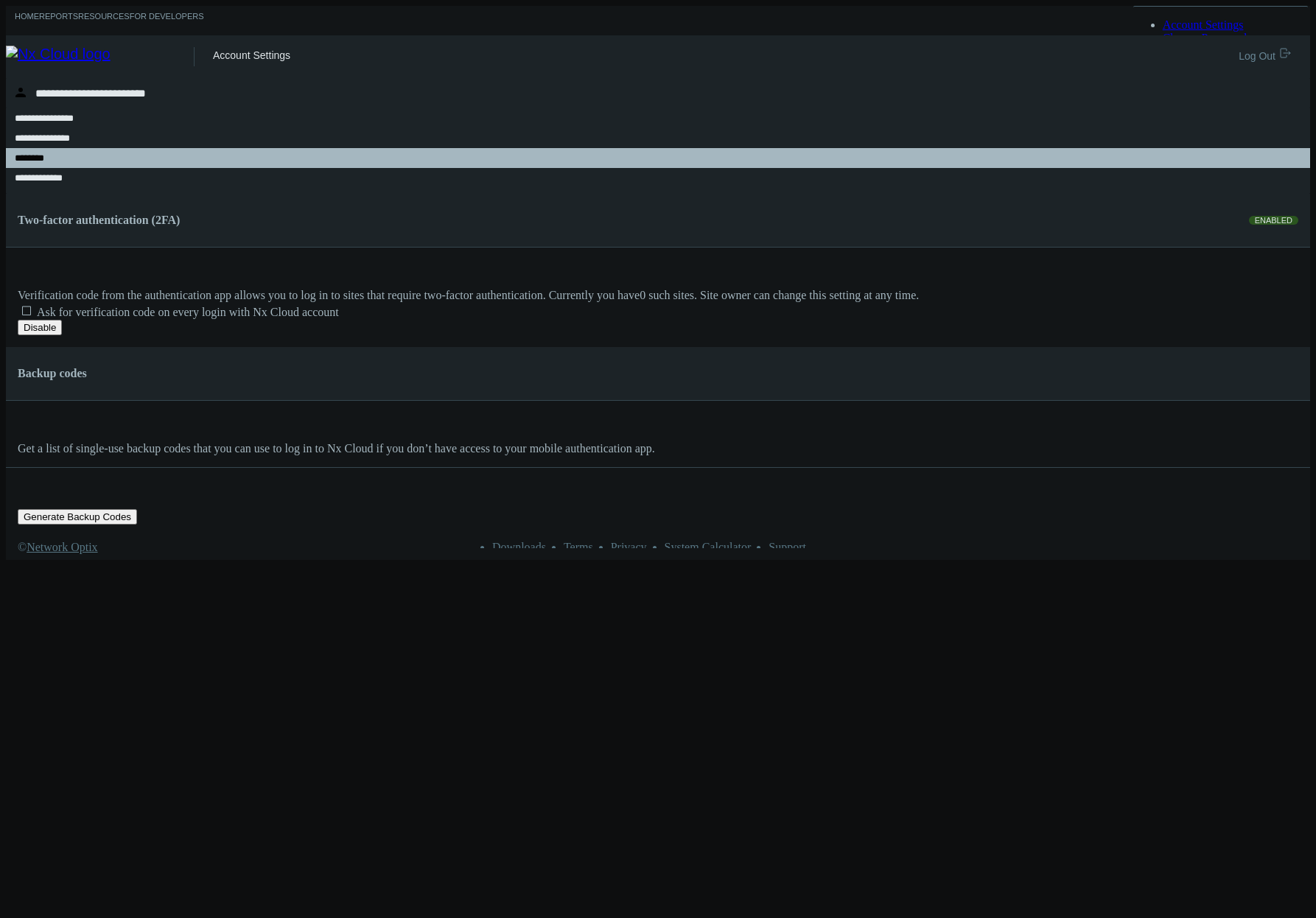
click at [1026, 116] on icon at bounding box center [1018, 123] width 15 height 15
click at [1089, 41] on div "Account Settings" at bounding box center [716, 57] width 1008 height 43
click at [1267, 50] on span "Log Out" at bounding box center [1258, 56] width 41 height 12
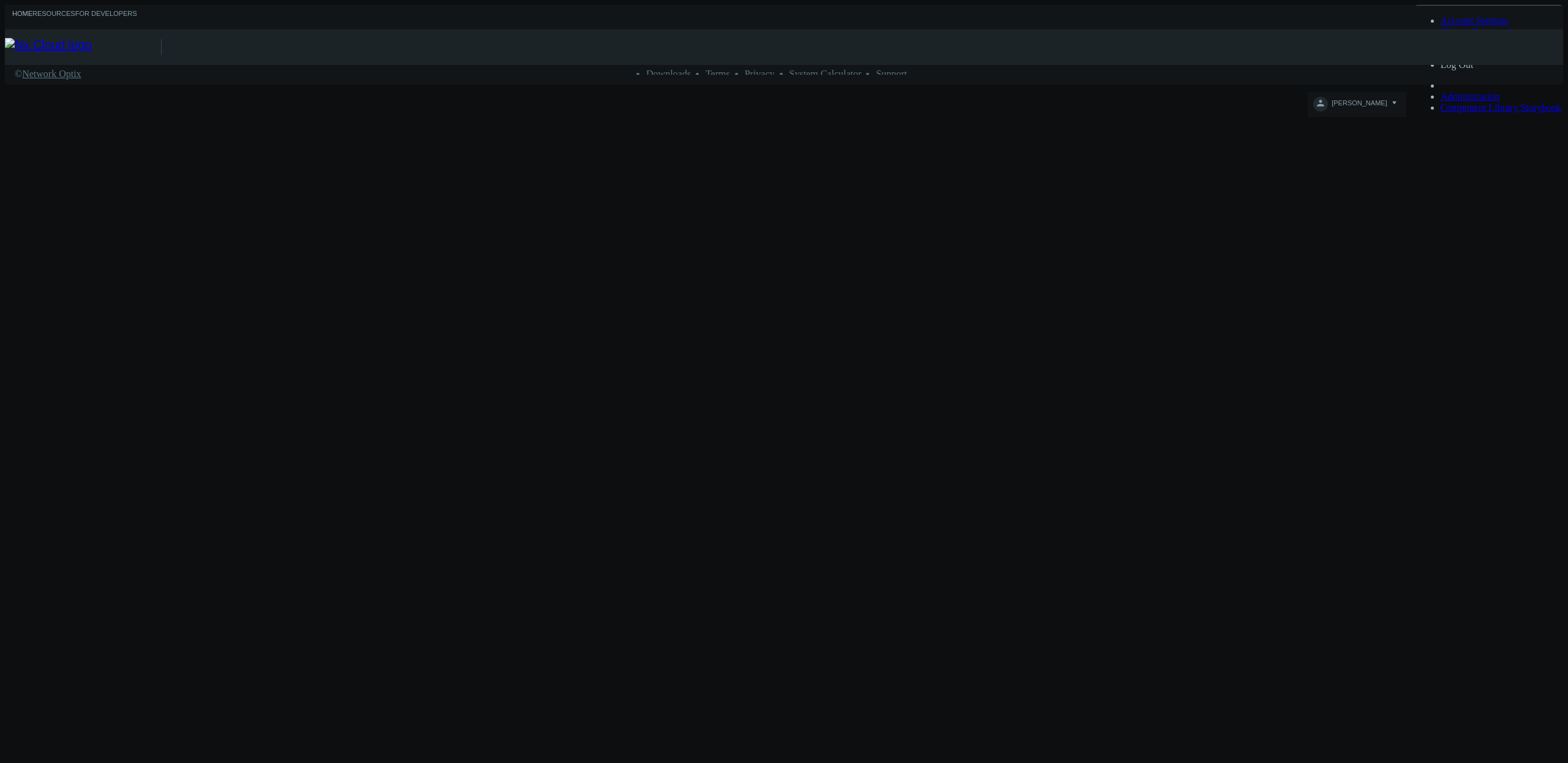
click at [29, 12] on link "Home" at bounding box center [22, 17] width 20 height 15
click at [75, 45] on img at bounding box center [83, 47] width 156 height 19
click at [1400, 99] on link "[PERSON_NAME]" at bounding box center [1356, 106] width 87 height 15
click at [1473, 70] on span "Log Out" at bounding box center [1457, 64] width 33 height 11
click at [1297, 65] on div at bounding box center [784, 65] width 1558 height 0
